Goal: Navigation & Orientation: Find specific page/section

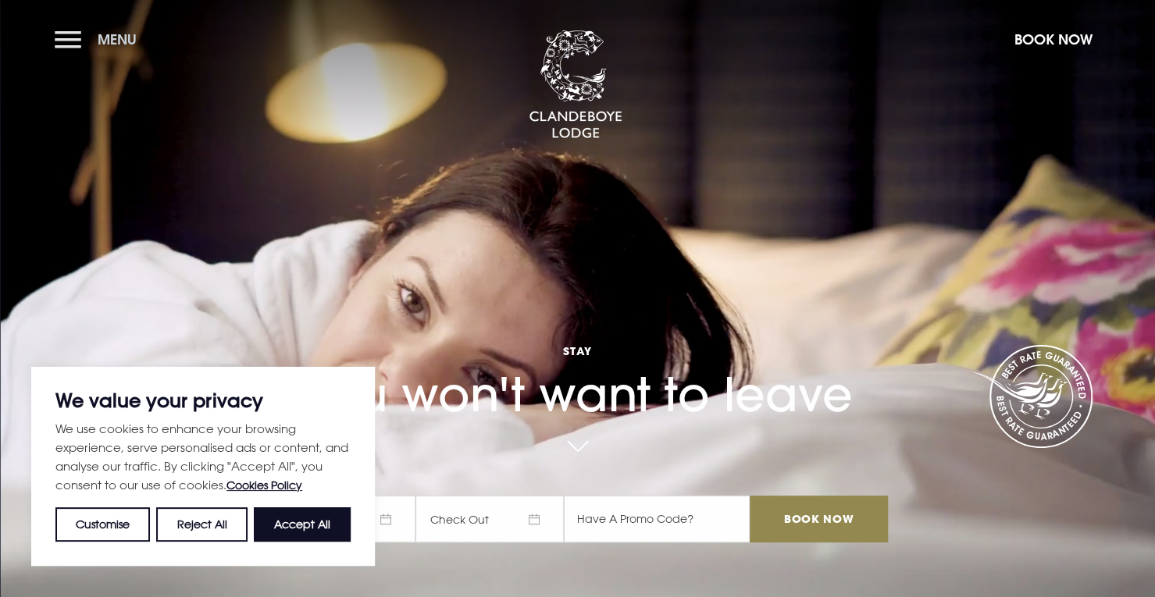
click at [64, 37] on button "Menu" at bounding box center [100, 40] width 90 height 34
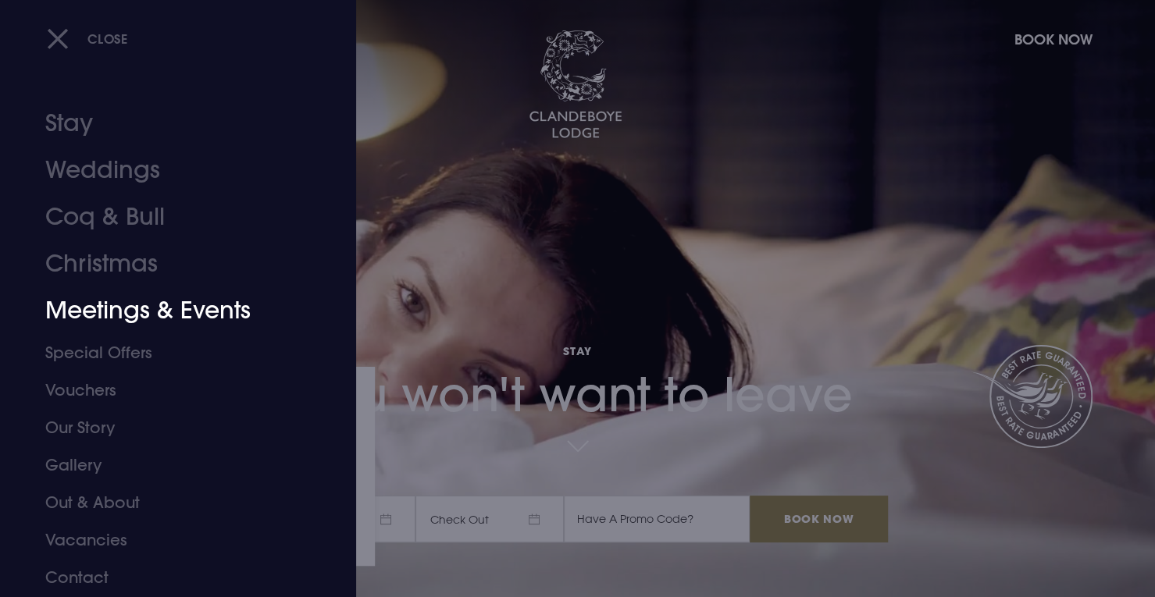
click at [149, 312] on link "Meetings & Events" at bounding box center [168, 310] width 247 height 47
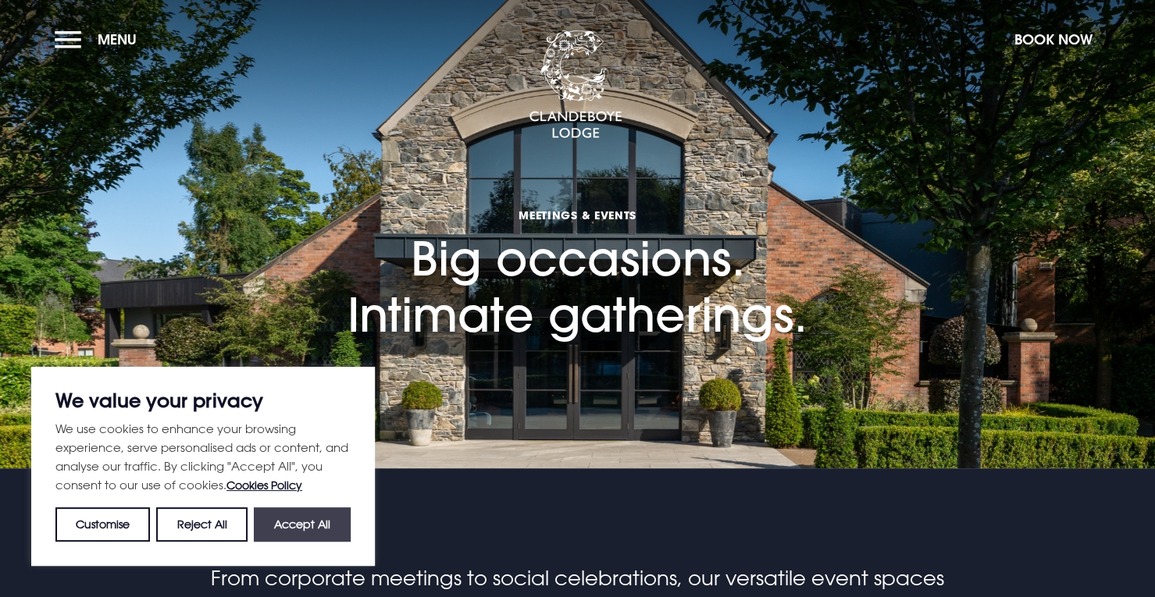
click at [283, 532] on button "Accept All" at bounding box center [302, 524] width 97 height 34
checkbox input "true"
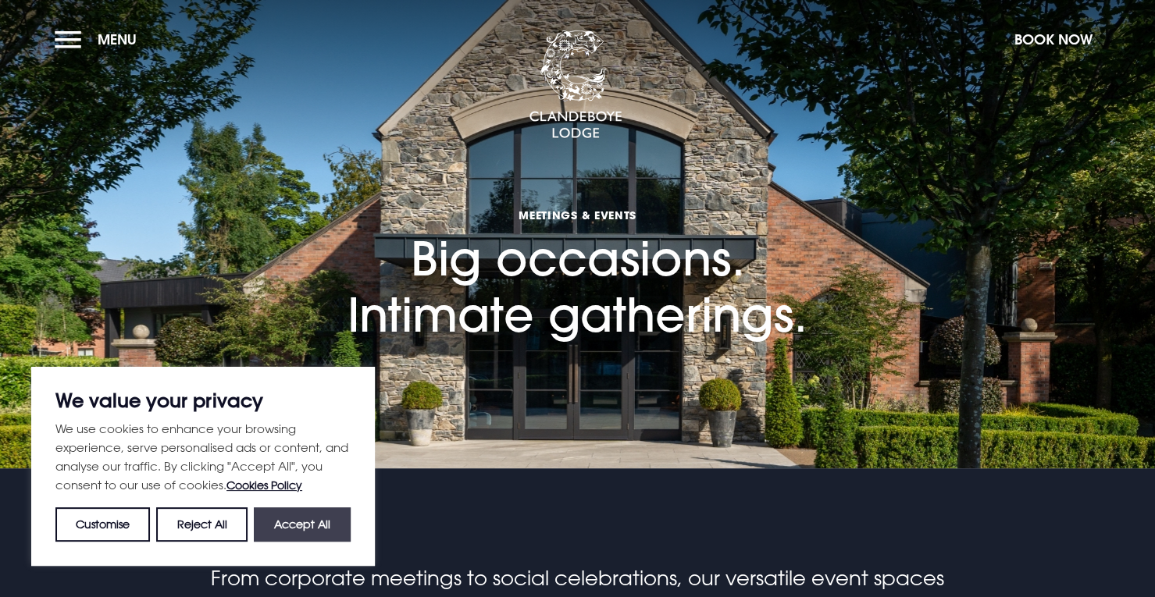
checkbox input "true"
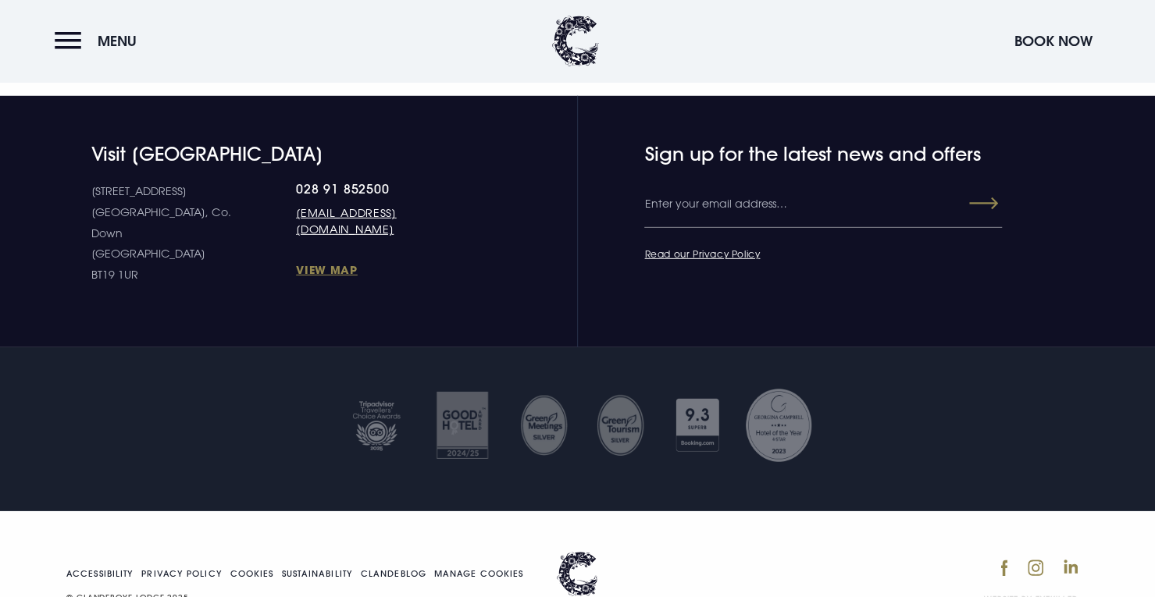
scroll to position [2622, 0]
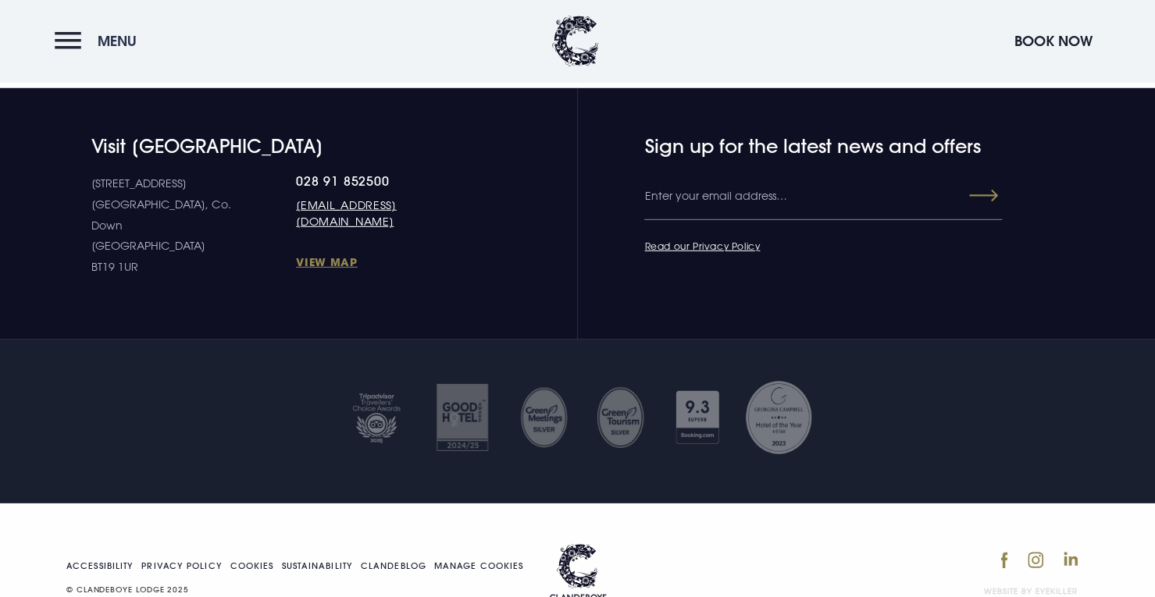
click at [72, 39] on button "Menu" at bounding box center [100, 41] width 90 height 34
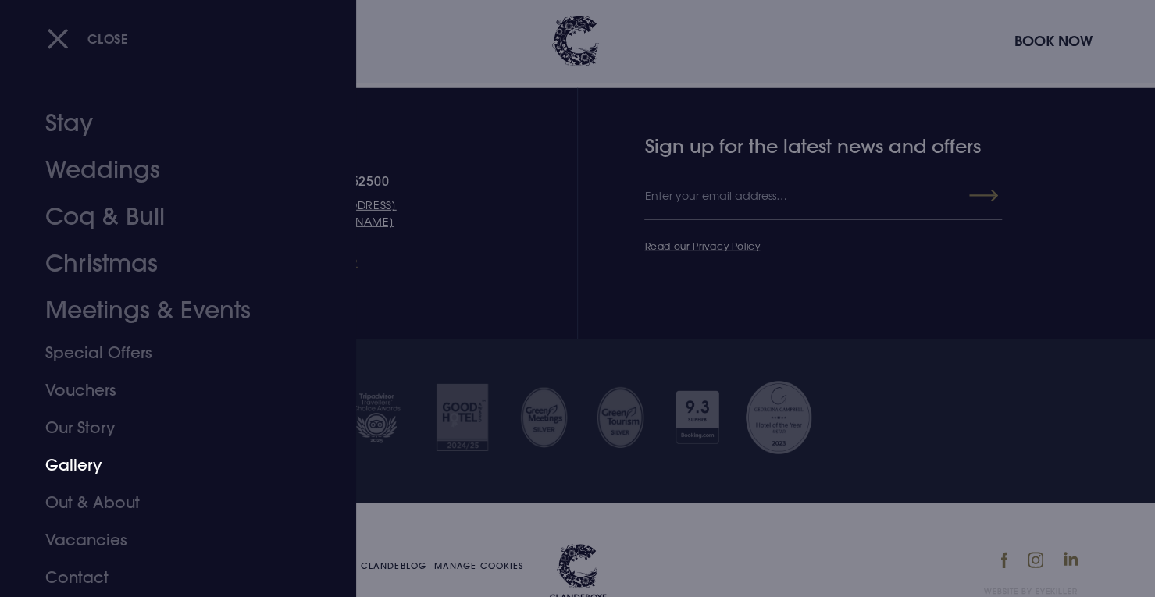
scroll to position [2638, 0]
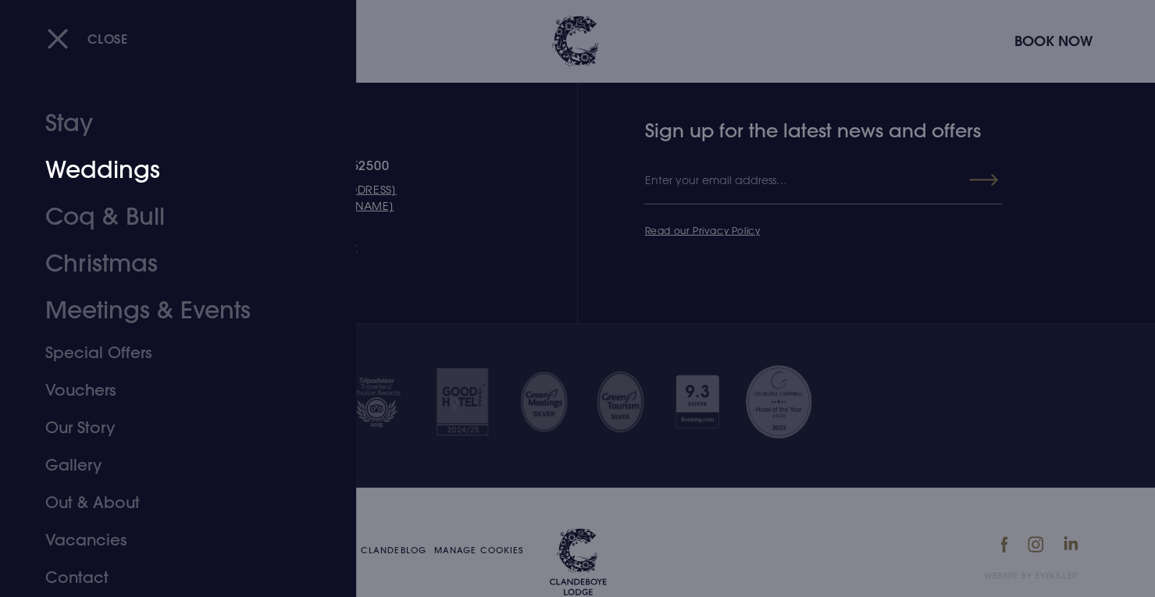
click at [128, 168] on link "Weddings" at bounding box center [168, 170] width 247 height 47
